Goal: Task Accomplishment & Management: Complete application form

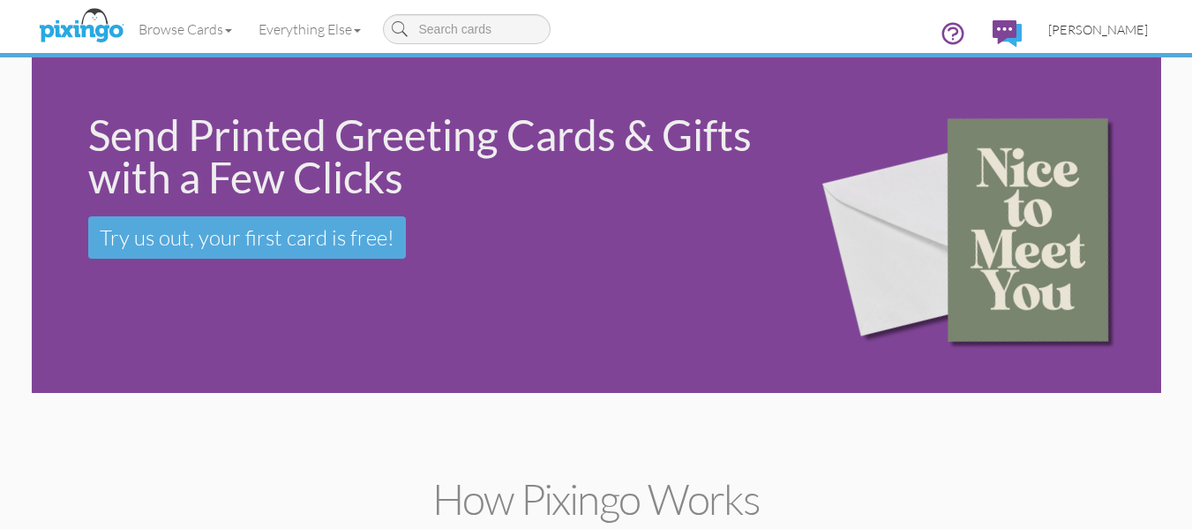
click at [1082, 36] on span "[PERSON_NAME]" at bounding box center [1099, 29] width 100 height 15
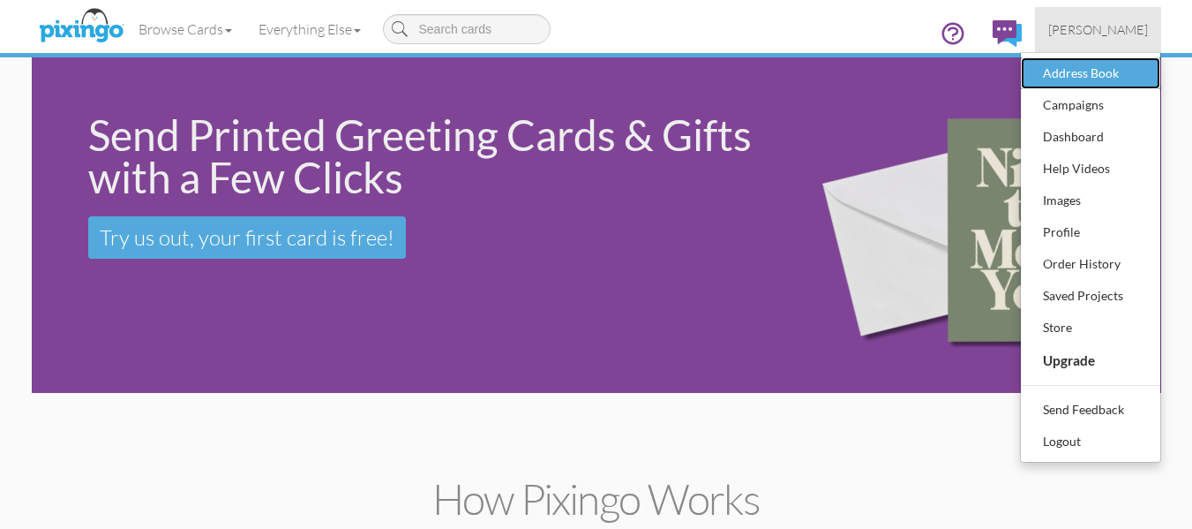
click at [1078, 71] on div "Address Book" at bounding box center [1091, 73] width 104 height 26
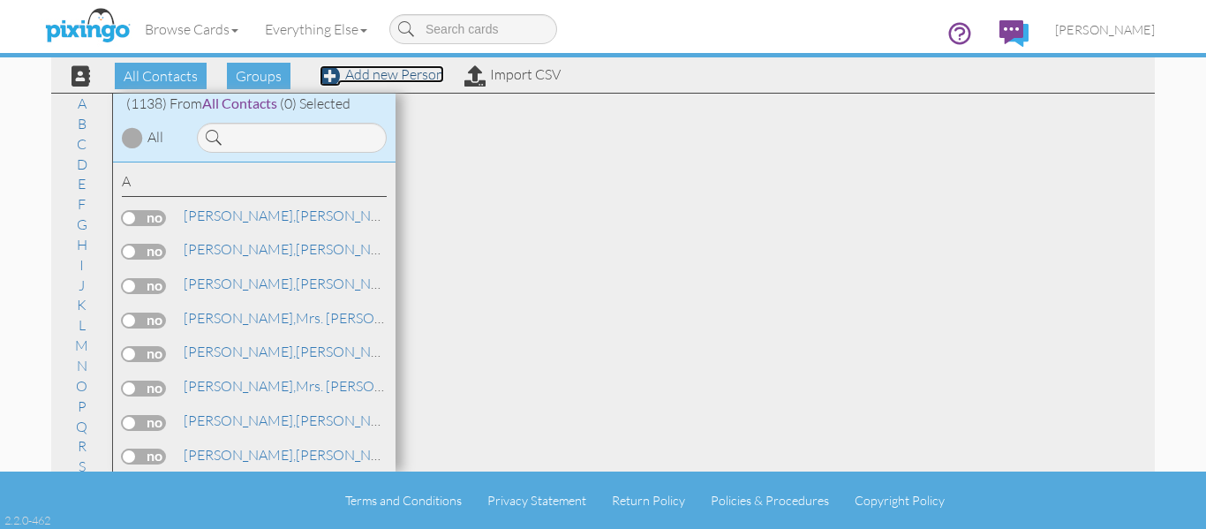
click at [394, 73] on link "Add new Person" at bounding box center [382, 74] width 124 height 18
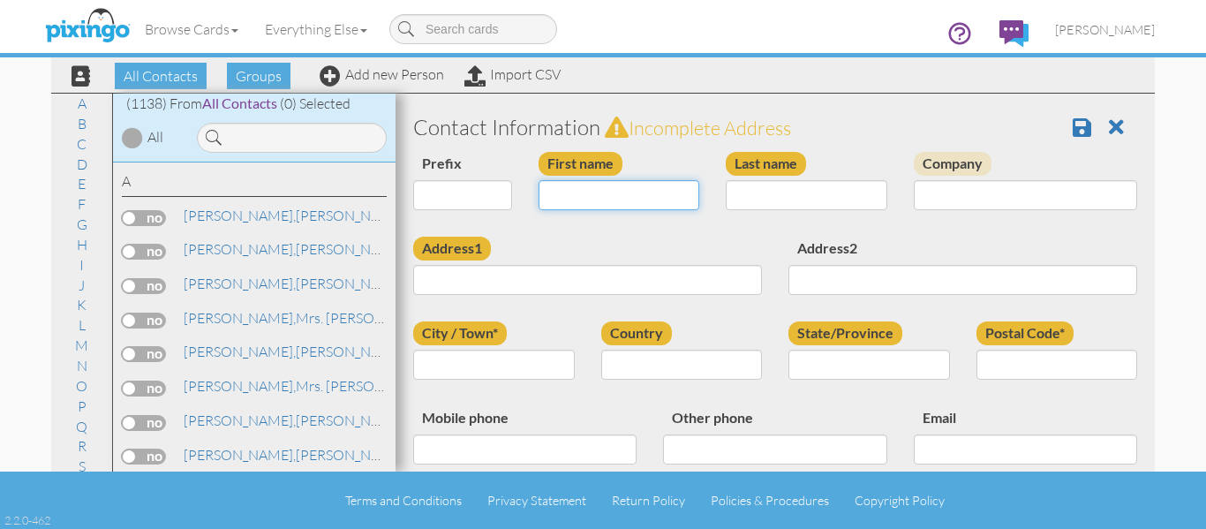
click at [592, 206] on input "First name" at bounding box center [619, 195] width 162 height 30
drag, startPoint x: 592, startPoint y: 206, endPoint x: 481, endPoint y: 207, distance: 111.2
click at [481, 207] on div "Prefix Dr. Mr. Mrs. First name [PERSON_NAME] Last name Company" at bounding box center [775, 194] width 750 height 85
type input "[PERSON_NAME]"
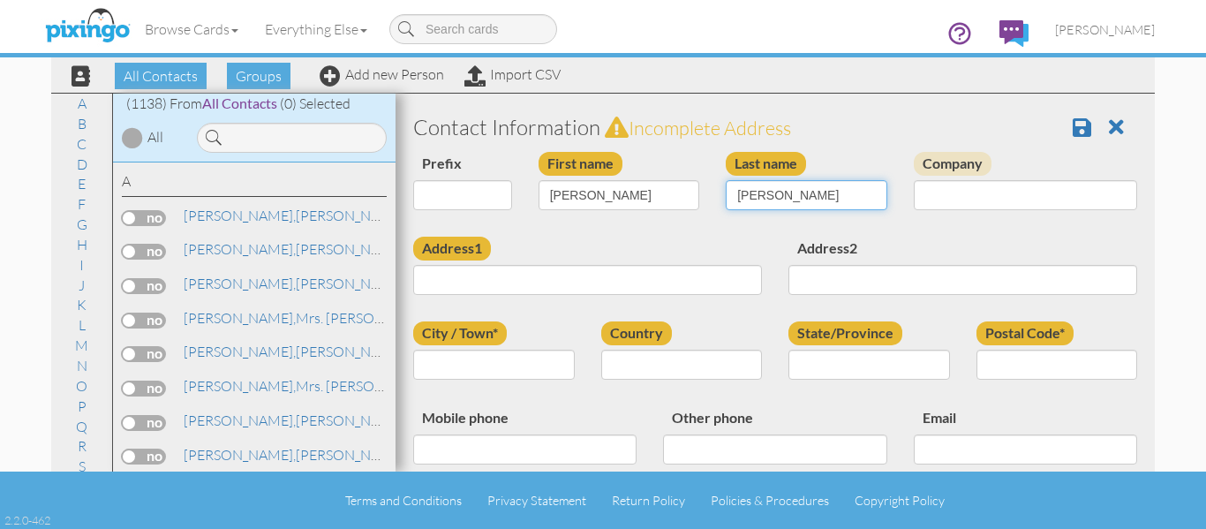
type input "[PERSON_NAME]"
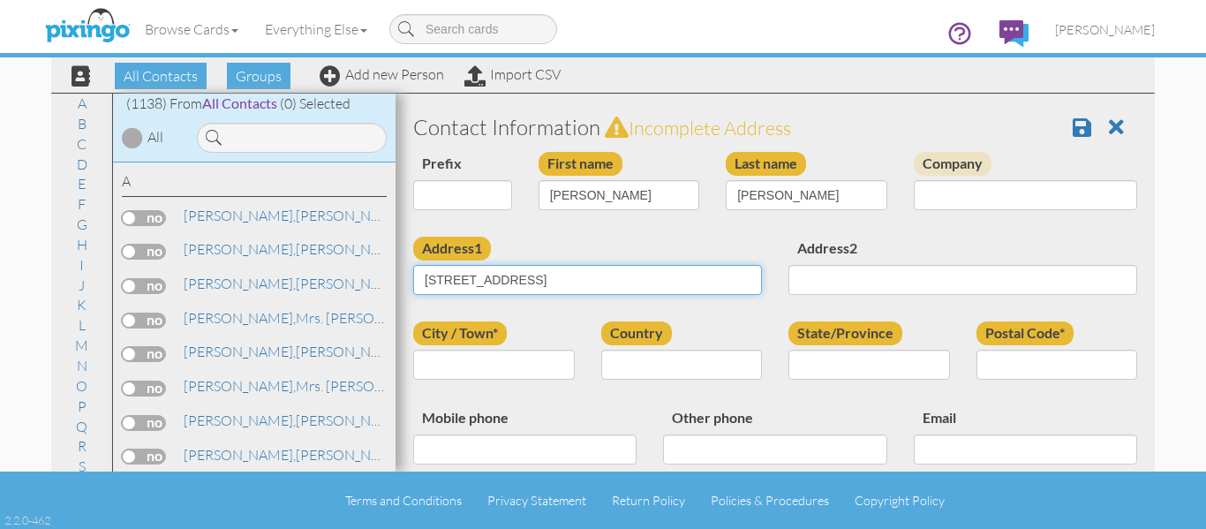
type input "[STREET_ADDRESS]"
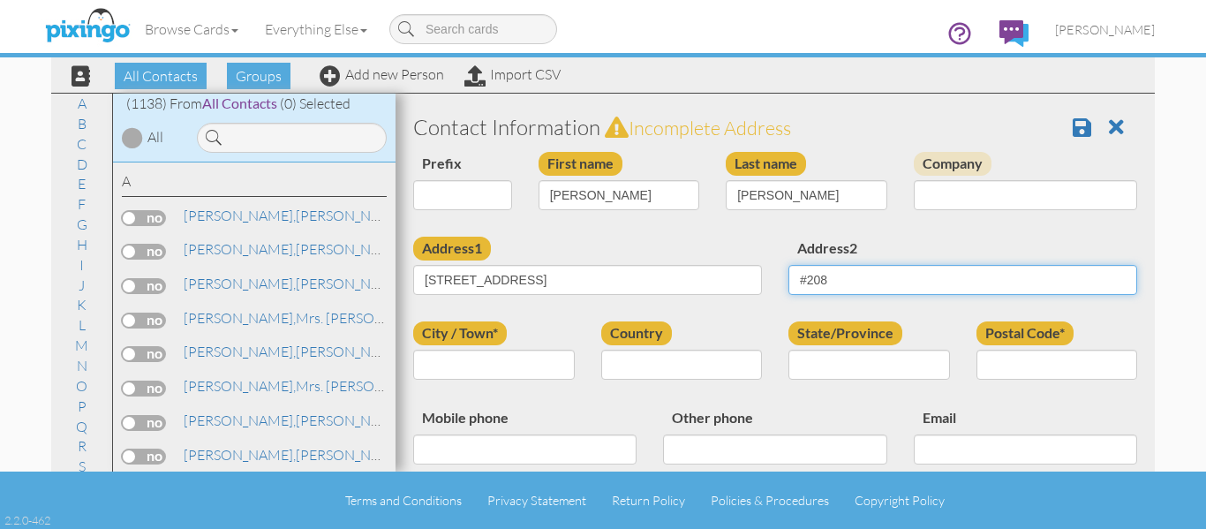
type input "#208"
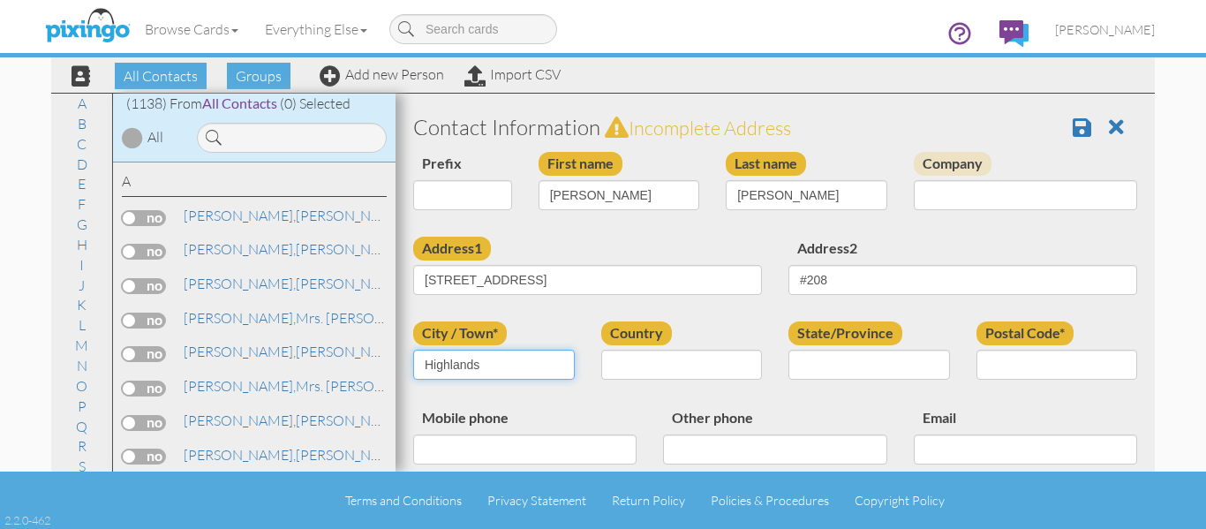
type input "[GEOGRAPHIC_DATA]"
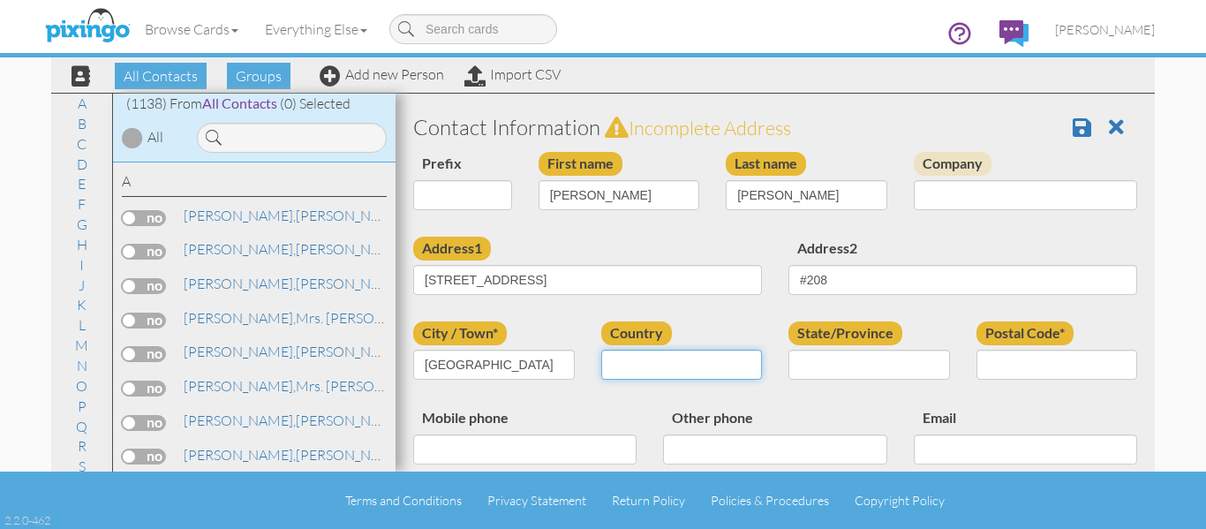
select select "object:4038"
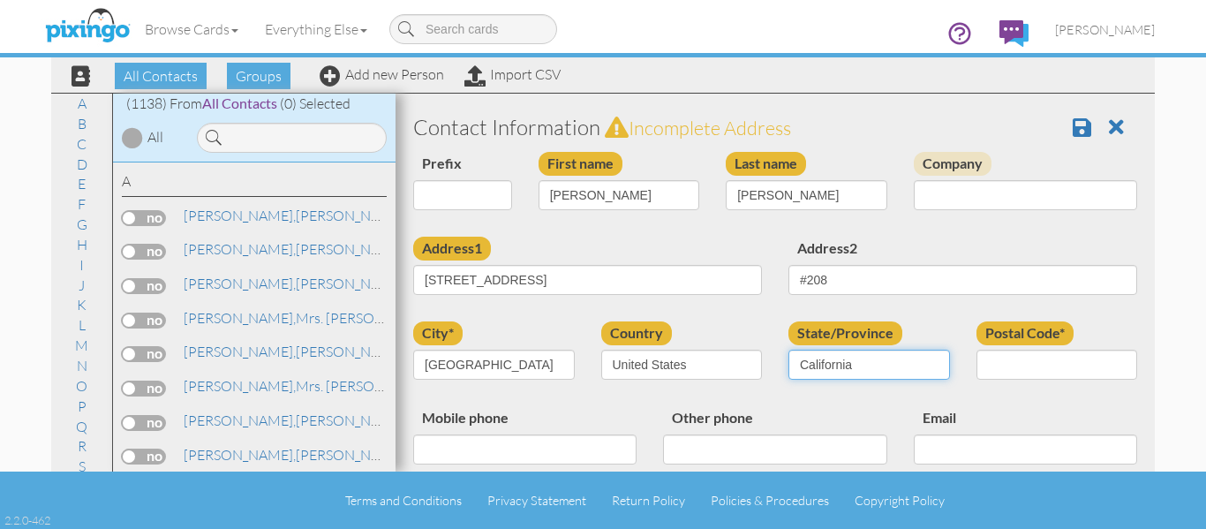
select select "object:4292"
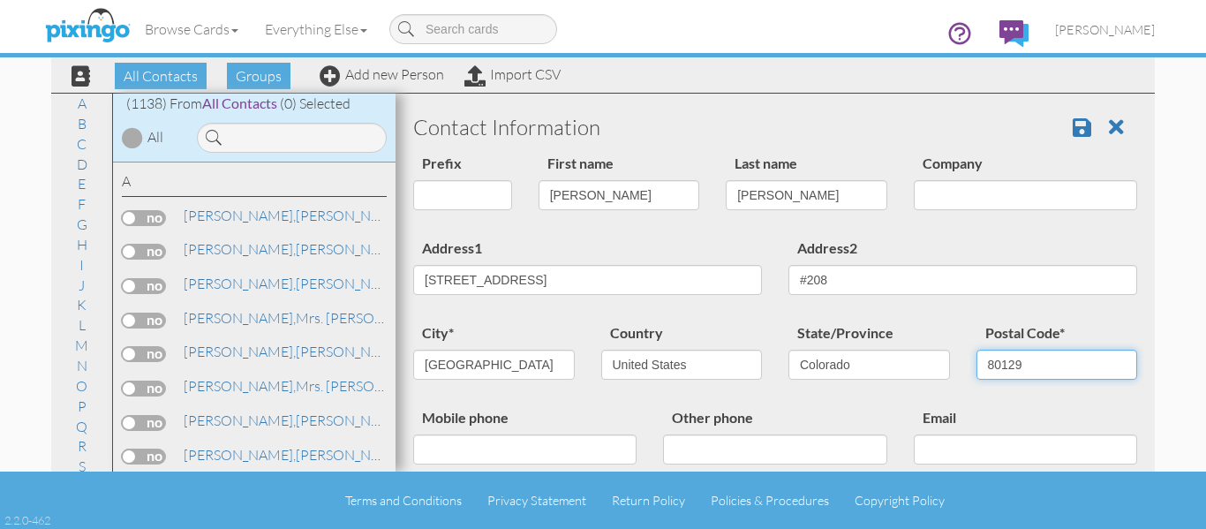
type input "80129"
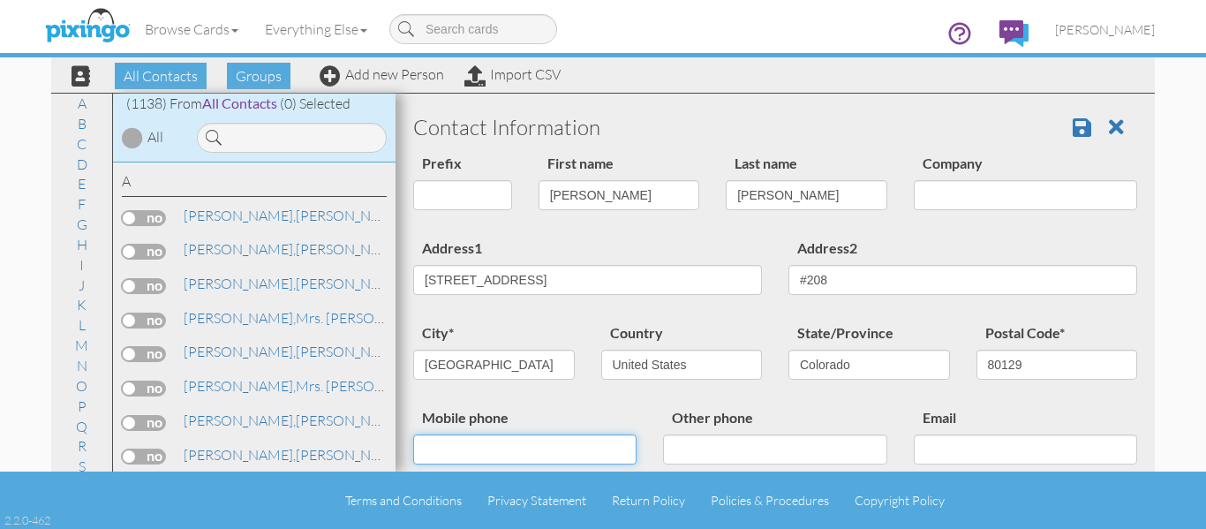
click at [485, 448] on input "Mobile phone" at bounding box center [524, 449] width 223 height 30
type input "[PHONE_NUMBER]"
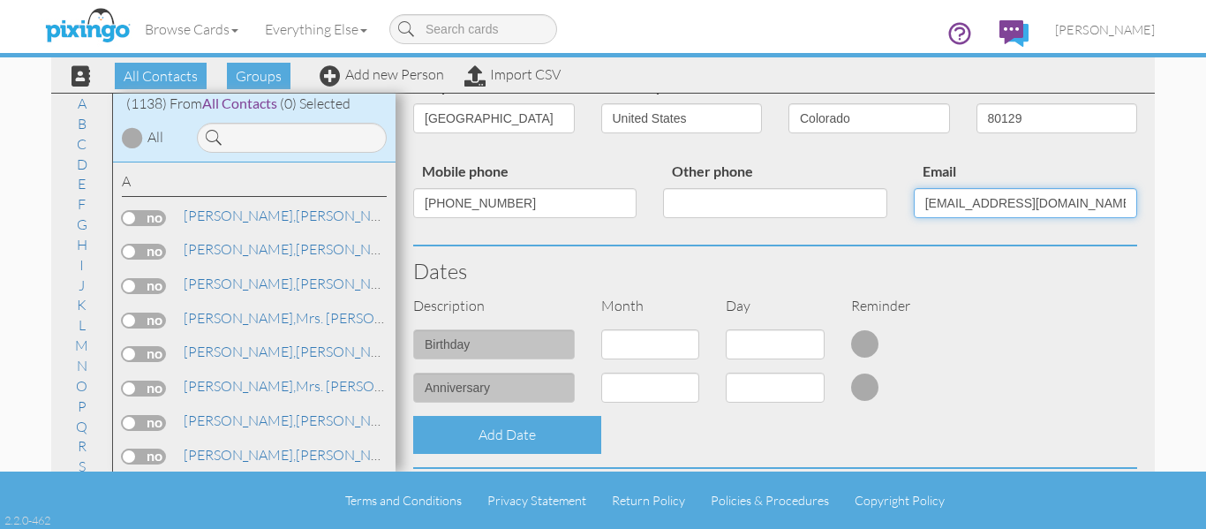
scroll to position [265, 0]
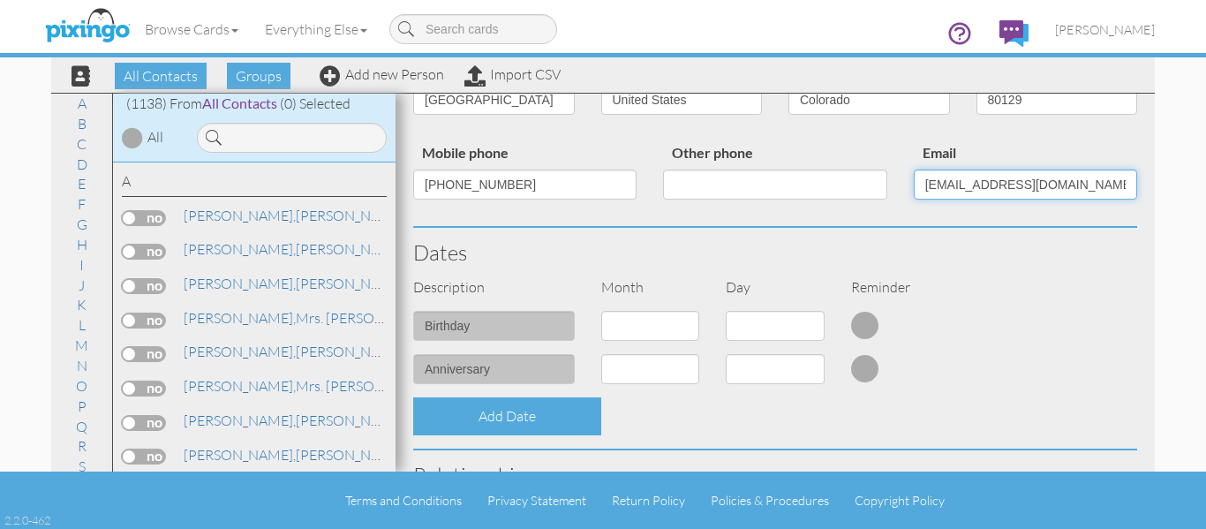
type input "[EMAIL_ADDRESS][DOMAIN_NAME]"
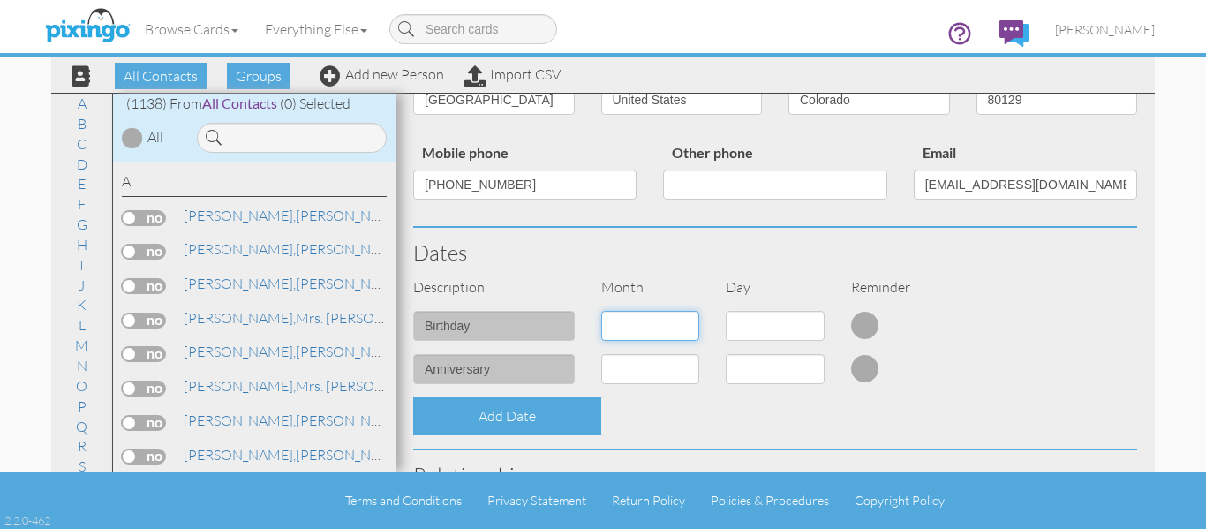
click at [658, 325] on select "1 - [DATE] - [DATE] - [DATE] - [DATE] - [DATE] - [DATE] - [DATE] - [DATE] - [DA…" at bounding box center [650, 326] width 99 height 30
select select "object:4034"
click at [601, 311] on select "1 - [DATE] - [DATE] - [DATE] - [DATE] - [DATE] - [DATE] - [DATE] - [DATE] - [DA…" at bounding box center [650, 326] width 99 height 30
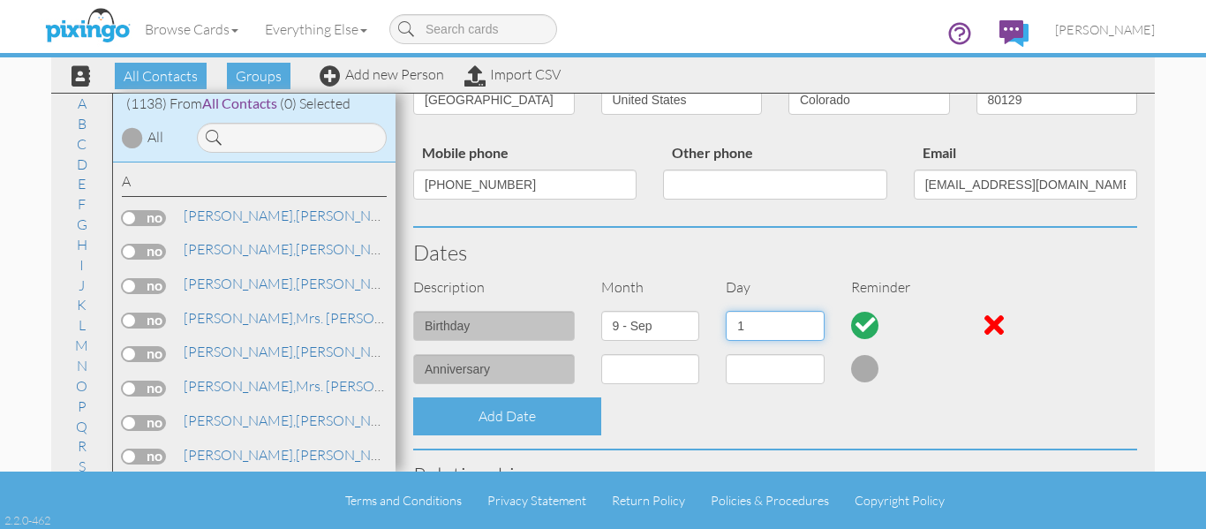
click at [743, 330] on select "1 2 3 4 5 6 7 8 9 10 11 12 13 14 15 16 17 18 19 20 21 22 23 24 25 26 27 28 29 30" at bounding box center [775, 326] width 99 height 30
select select "number:20"
click at [726, 311] on select "1 2 3 4 5 6 7 8 9 10 11 12 13 14 15 16 17 18 19 20 21 22 23 24 25 26 27 28 29 30" at bounding box center [775, 326] width 99 height 30
click at [873, 246] on h3 "Dates" at bounding box center [775, 252] width 724 height 23
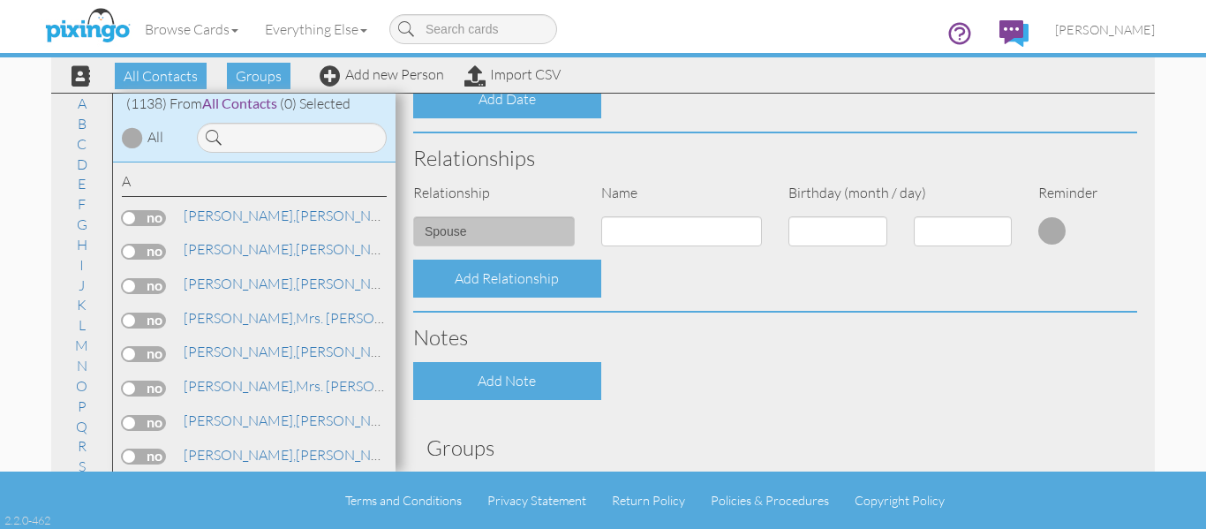
scroll to position [618, 0]
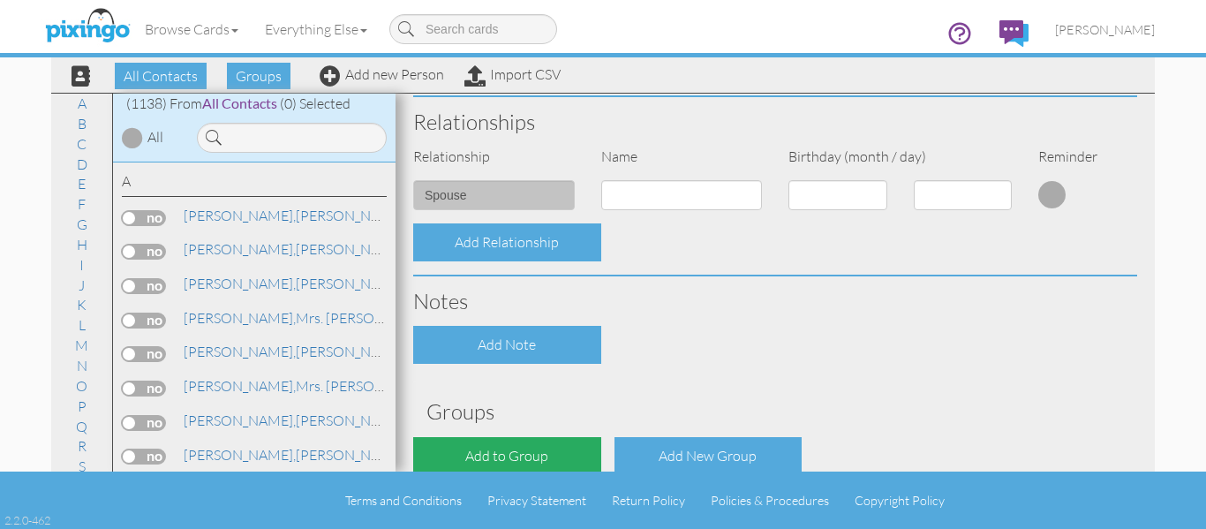
click at [510, 446] on div "Add to Group" at bounding box center [507, 456] width 188 height 38
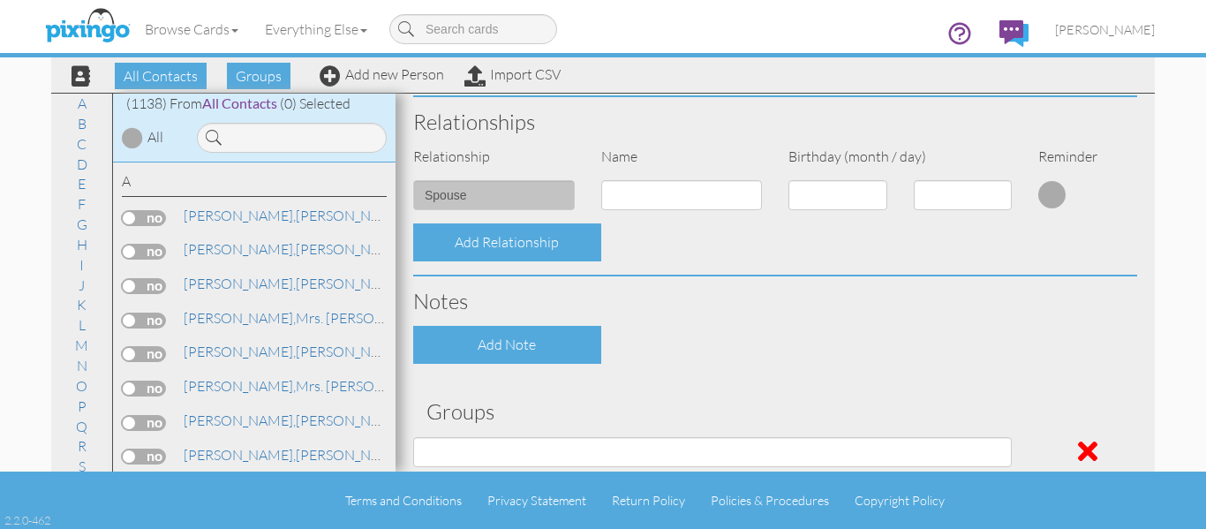
click at [522, 434] on div "Contact Information Prefix Dr. Mr. Mrs. First name [PERSON_NAME] Last name [PER…" at bounding box center [775, 33] width 724 height 1097
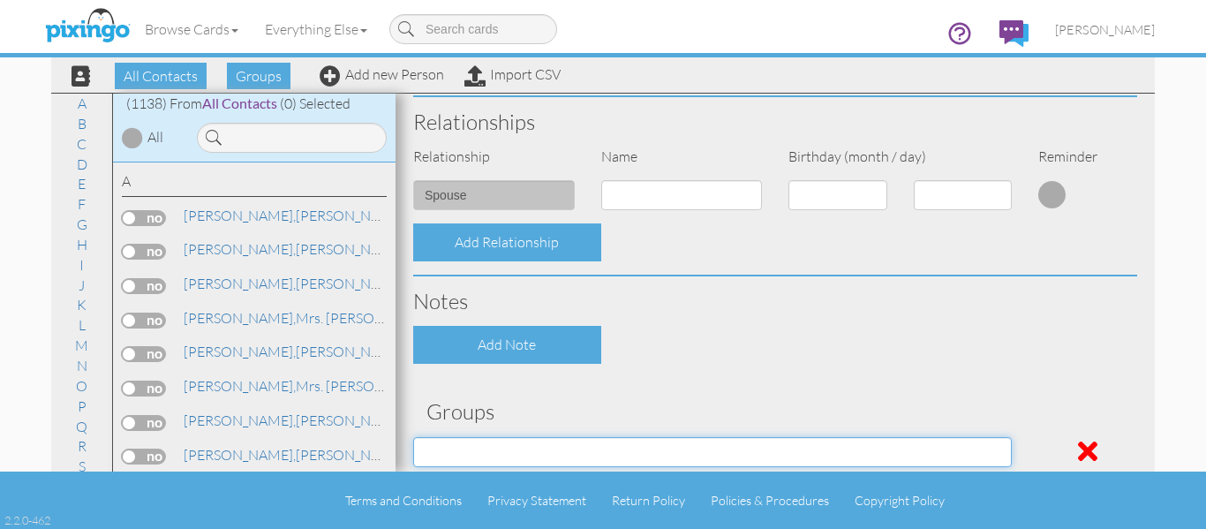
click at [524, 438] on select "April Birthdays August Birthdays Castlerock/Pine Pot Agents December Birthdays …" at bounding box center [712, 452] width 598 height 30
select select "object:4362"
click at [413, 437] on select "April Birthdays August Birthdays Castlerock/Pine Pot Agents December Birthdays …" at bounding box center [712, 452] width 598 height 30
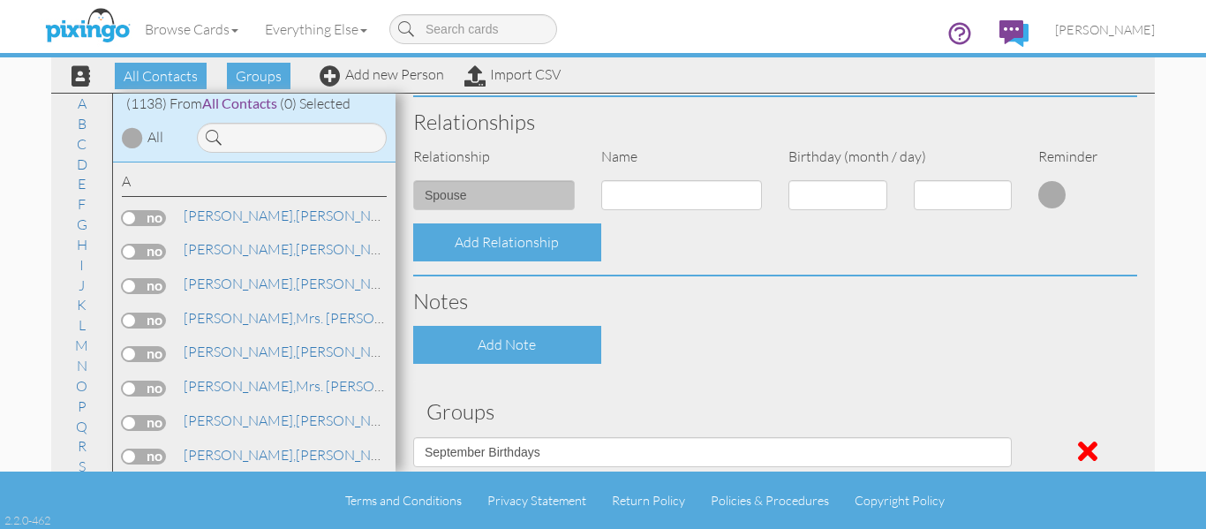
click at [681, 361] on div "Add Note" at bounding box center [775, 345] width 750 height 38
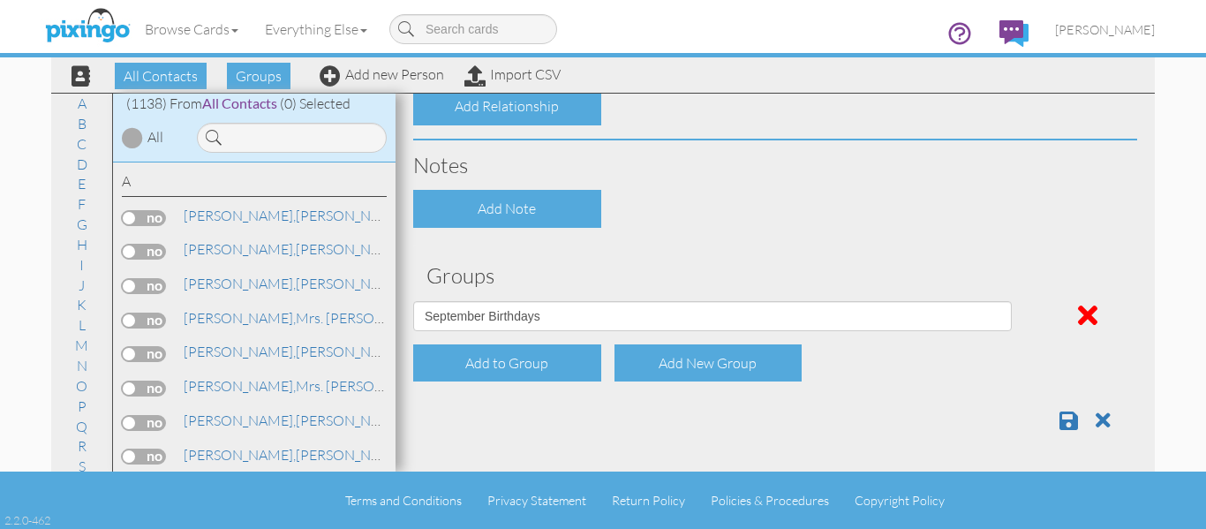
scroll to position [755, 0]
click at [1059, 424] on span at bounding box center [1068, 419] width 19 height 21
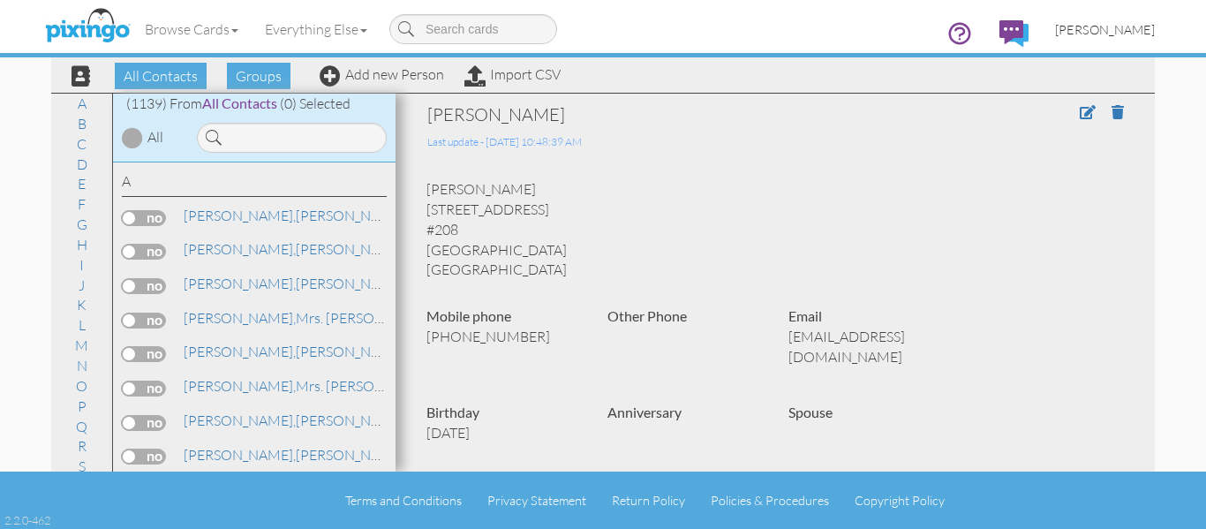
click at [1100, 34] on span "[PERSON_NAME]" at bounding box center [1105, 29] width 100 height 15
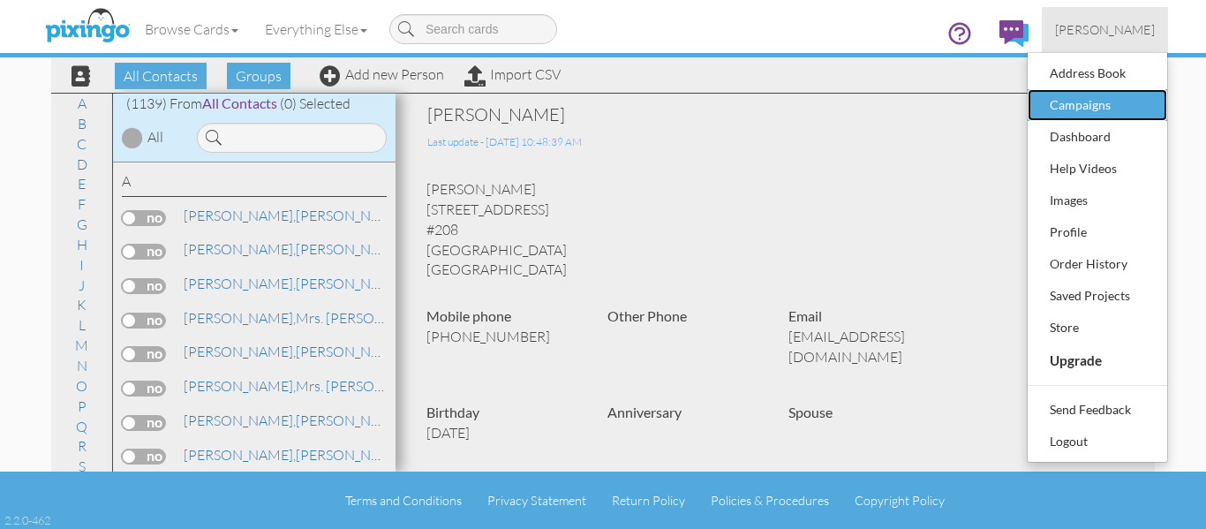
click at [1068, 107] on div "Campaigns" at bounding box center [1097, 105] width 104 height 26
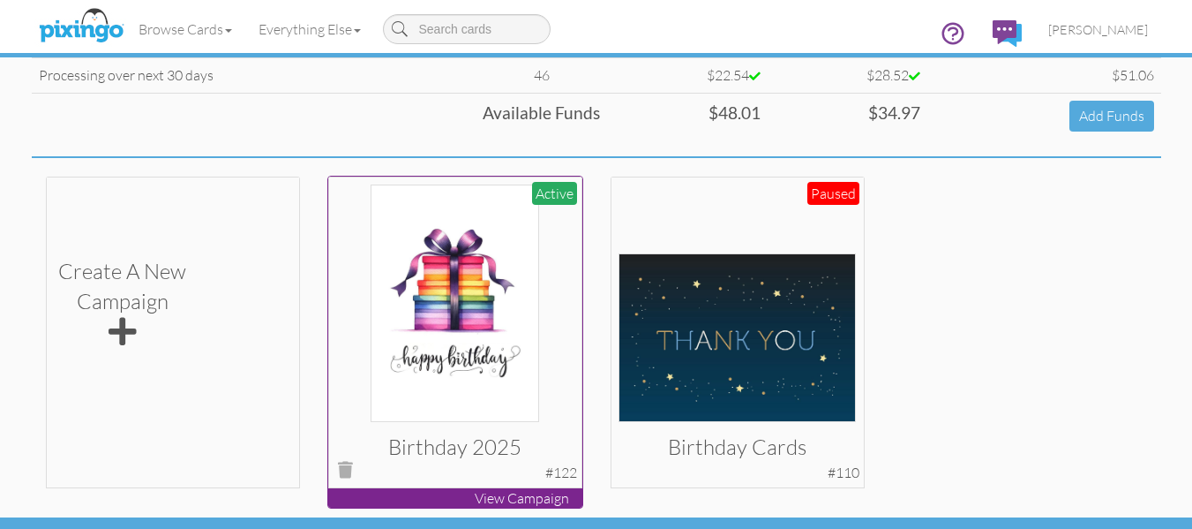
scroll to position [265, 0]
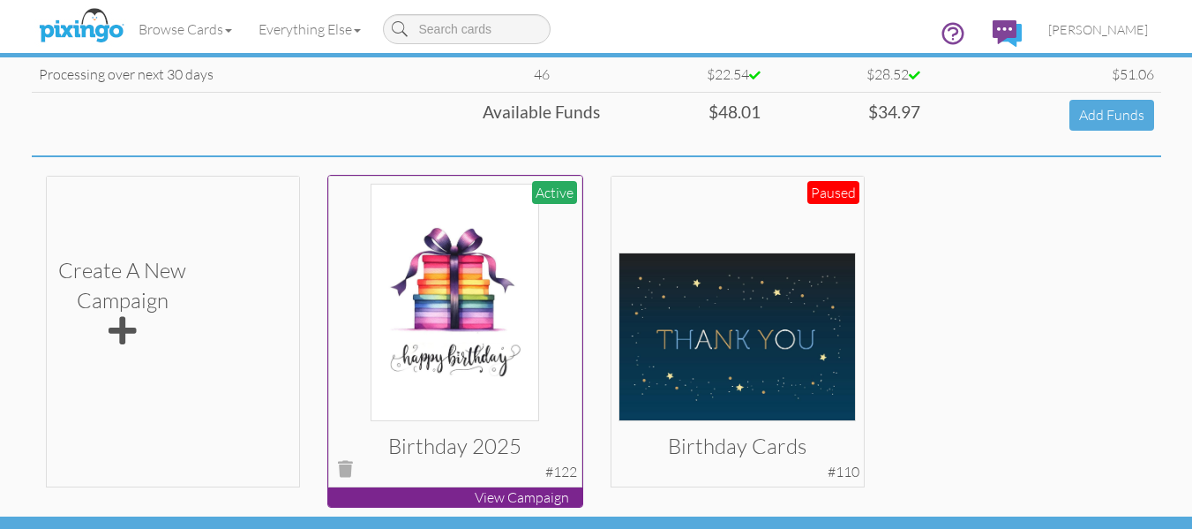
click at [472, 360] on img at bounding box center [455, 302] width 169 height 237
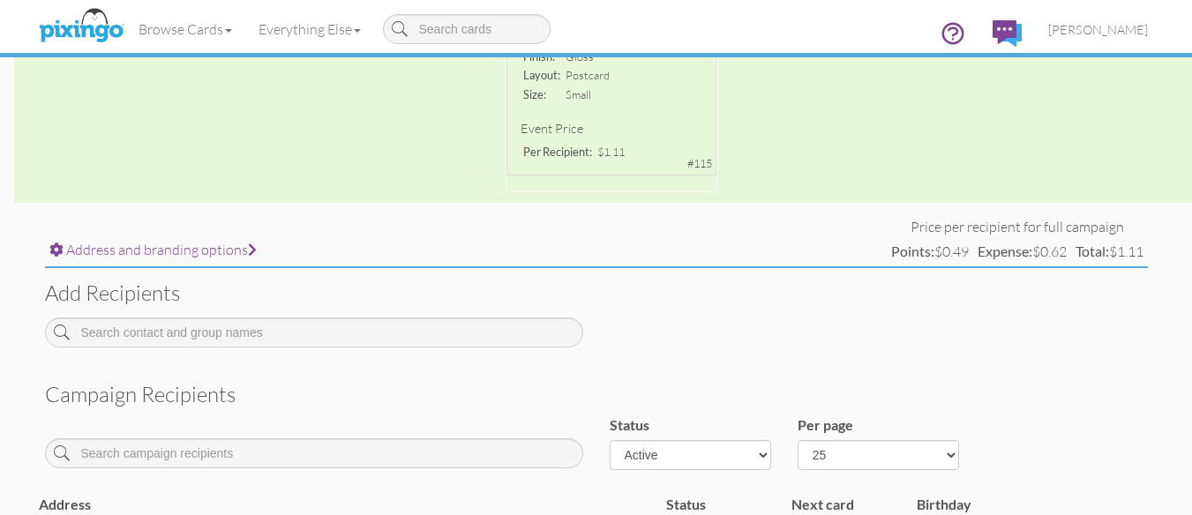
scroll to position [441, 0]
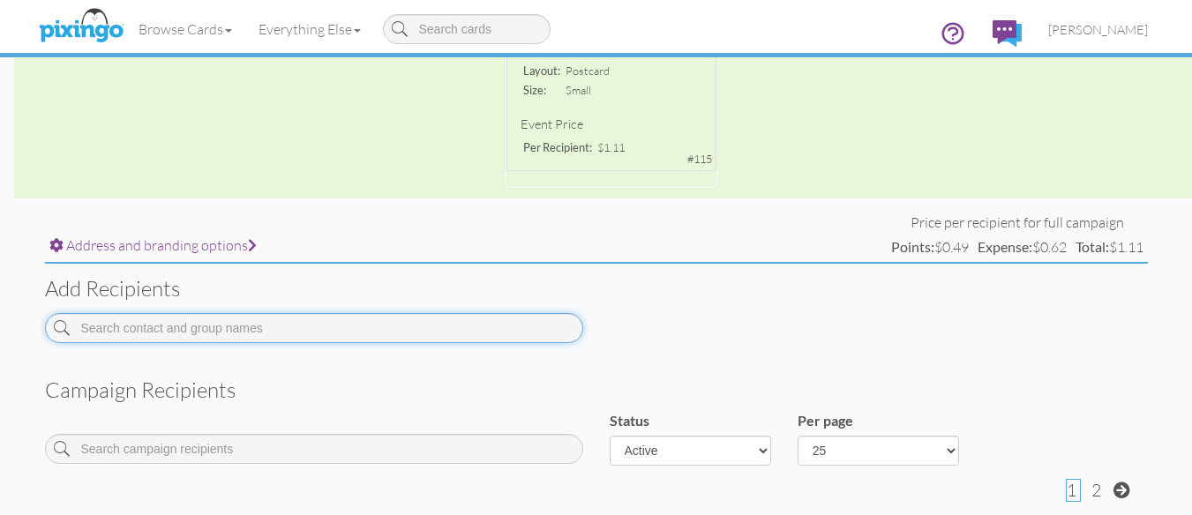
click at [185, 324] on input at bounding box center [314, 328] width 538 height 30
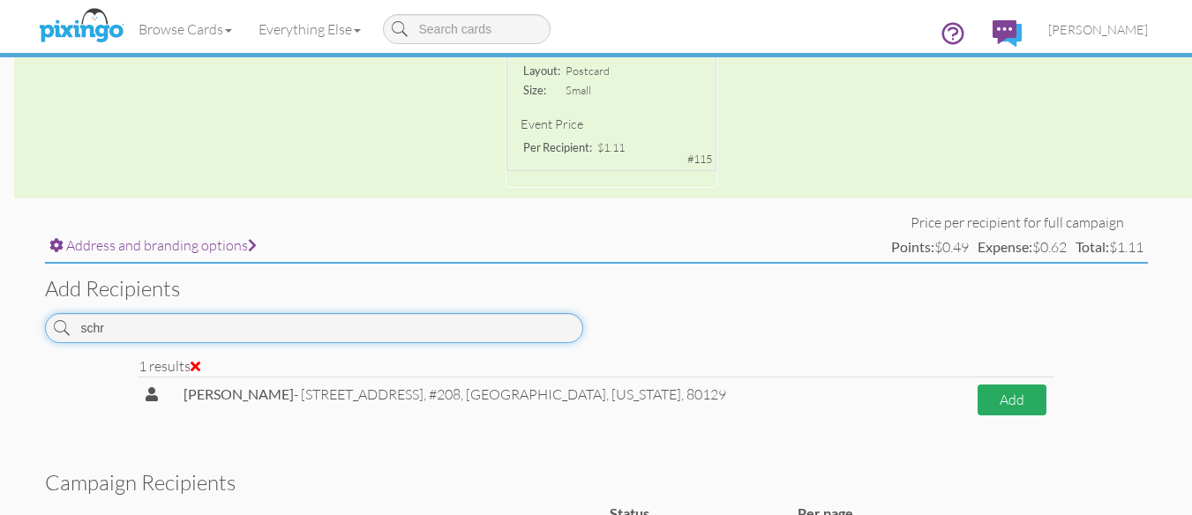
type input "schr"
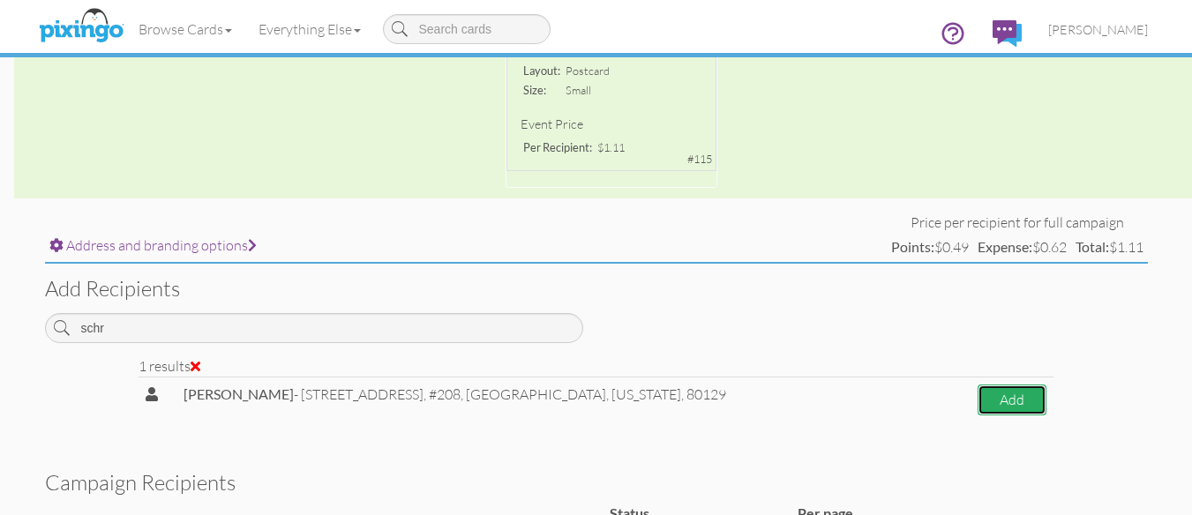
click at [1008, 398] on button "Add" at bounding box center [1012, 400] width 69 height 31
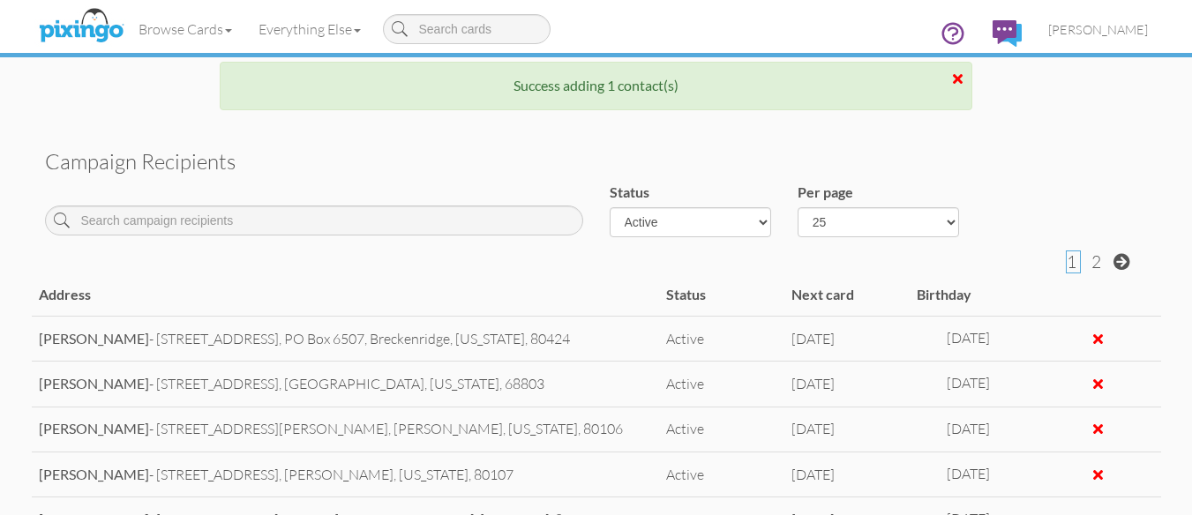
scroll to position [706, 0]
